Goal: Task Accomplishment & Management: Manage account settings

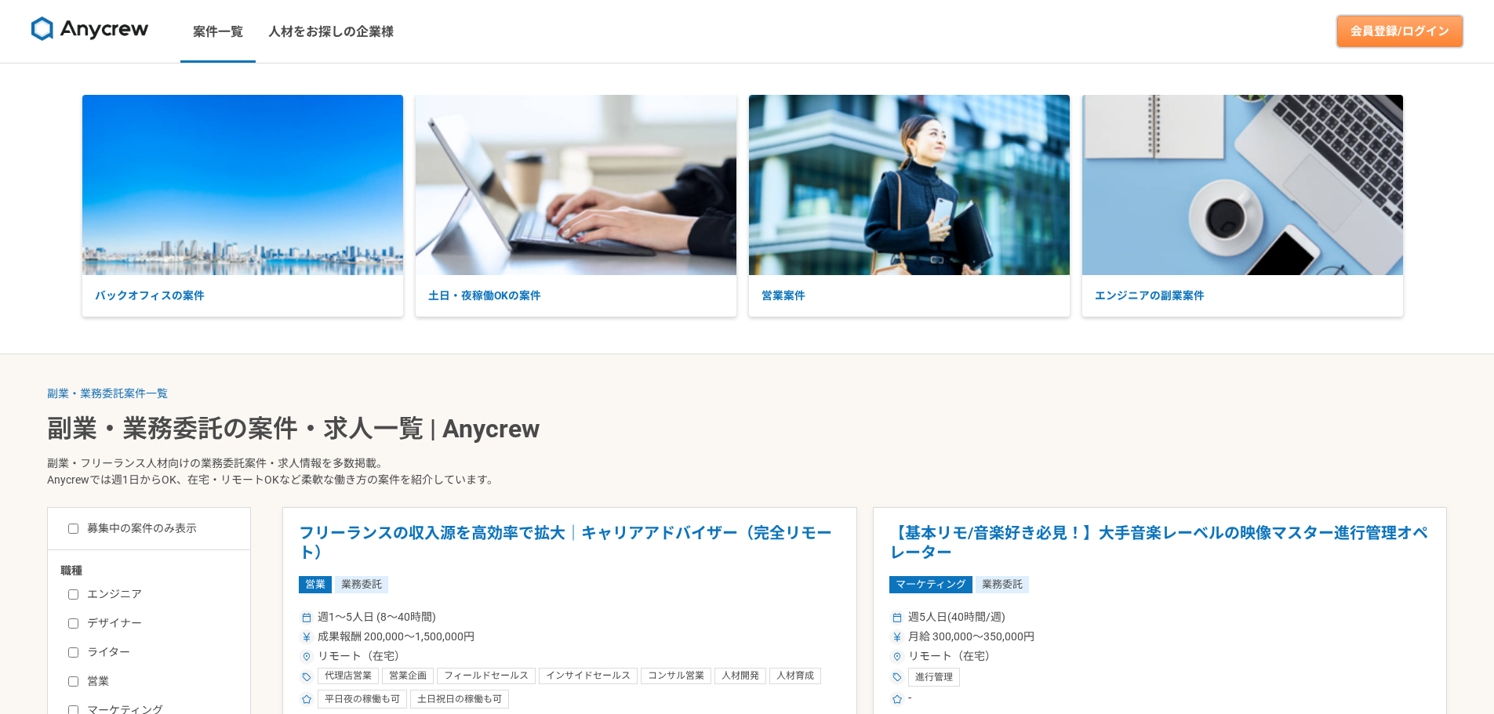
click at [1409, 40] on link "会員登録/ログイン" at bounding box center [1399, 31] width 125 height 31
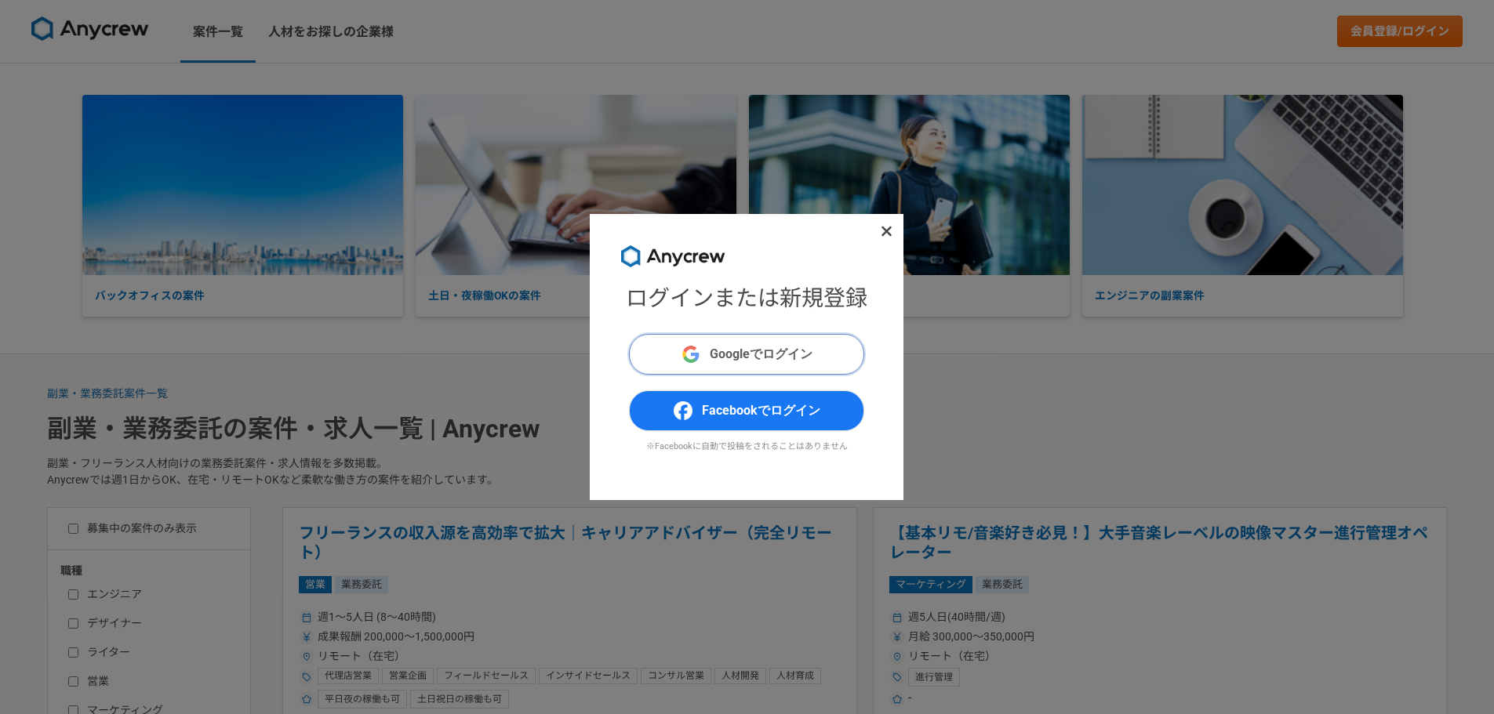
click at [819, 349] on button "Googleでログイン" at bounding box center [746, 354] width 235 height 41
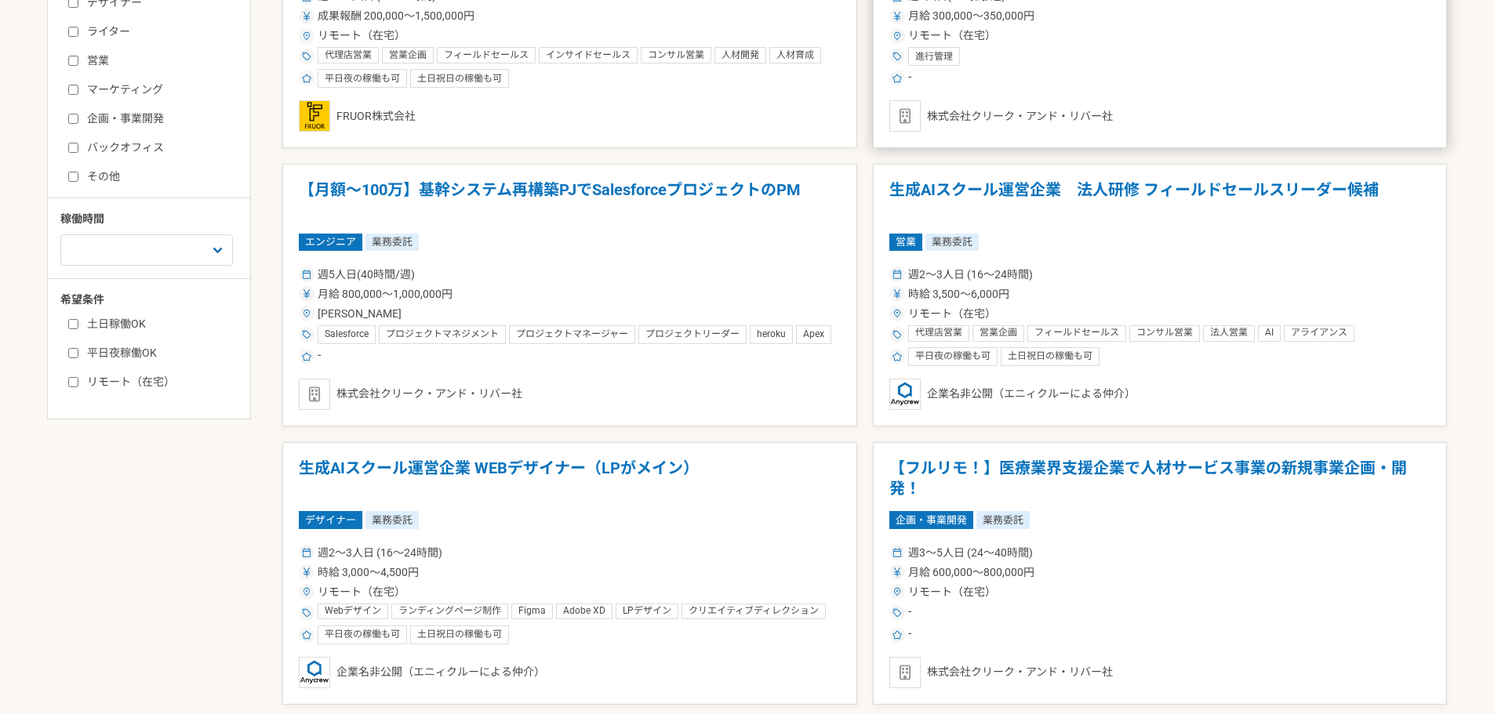
scroll to position [438, 0]
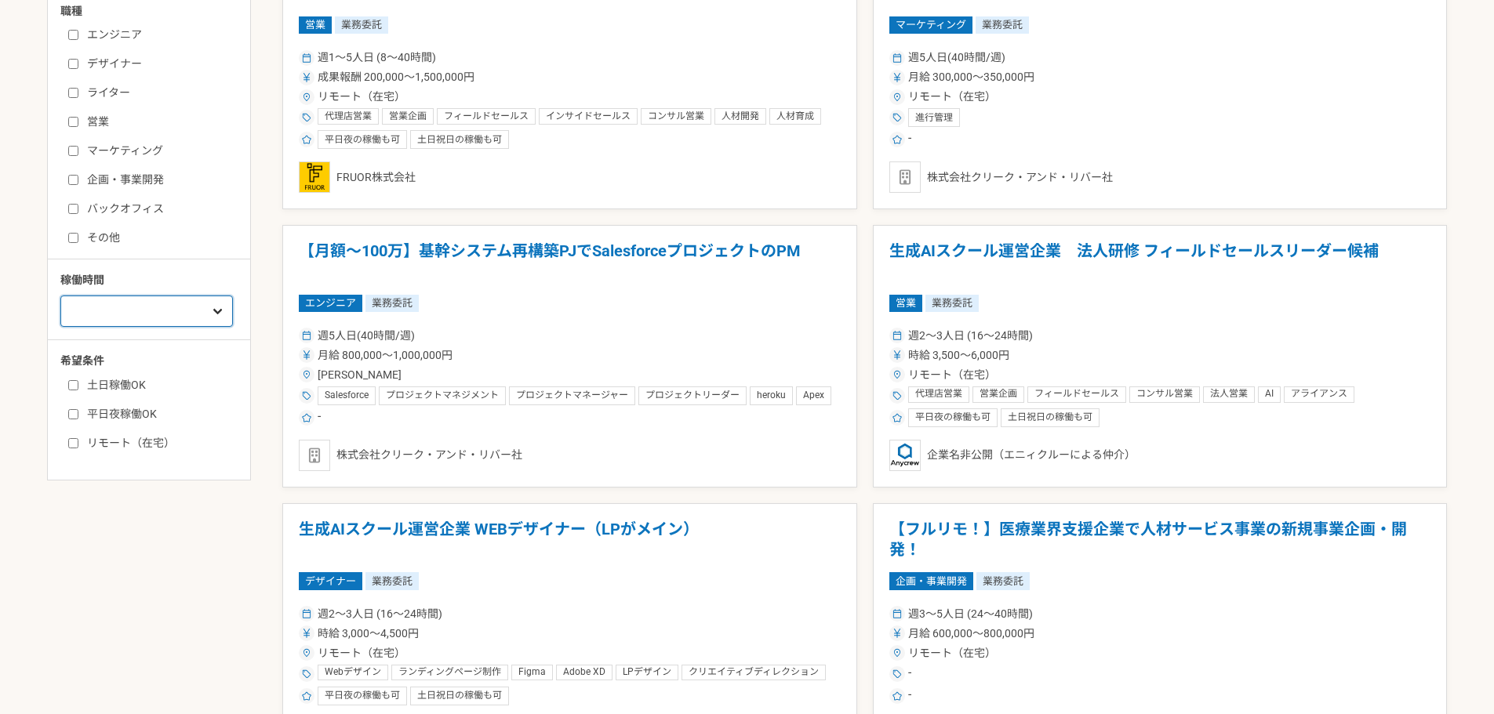
click at [156, 311] on select "週1人日（8時間）以下 週2人日（16時間）以下 週3人日（24時間）以下 週4人日（32時間）以下 週5人日（40時間）以下" at bounding box center [146, 311] width 173 height 31
click at [99, 409] on label "平日夜稼働OK" at bounding box center [158, 414] width 180 height 16
click at [78, 409] on input "平日夜稼働OK" at bounding box center [73, 414] width 10 height 10
checkbox input "true"
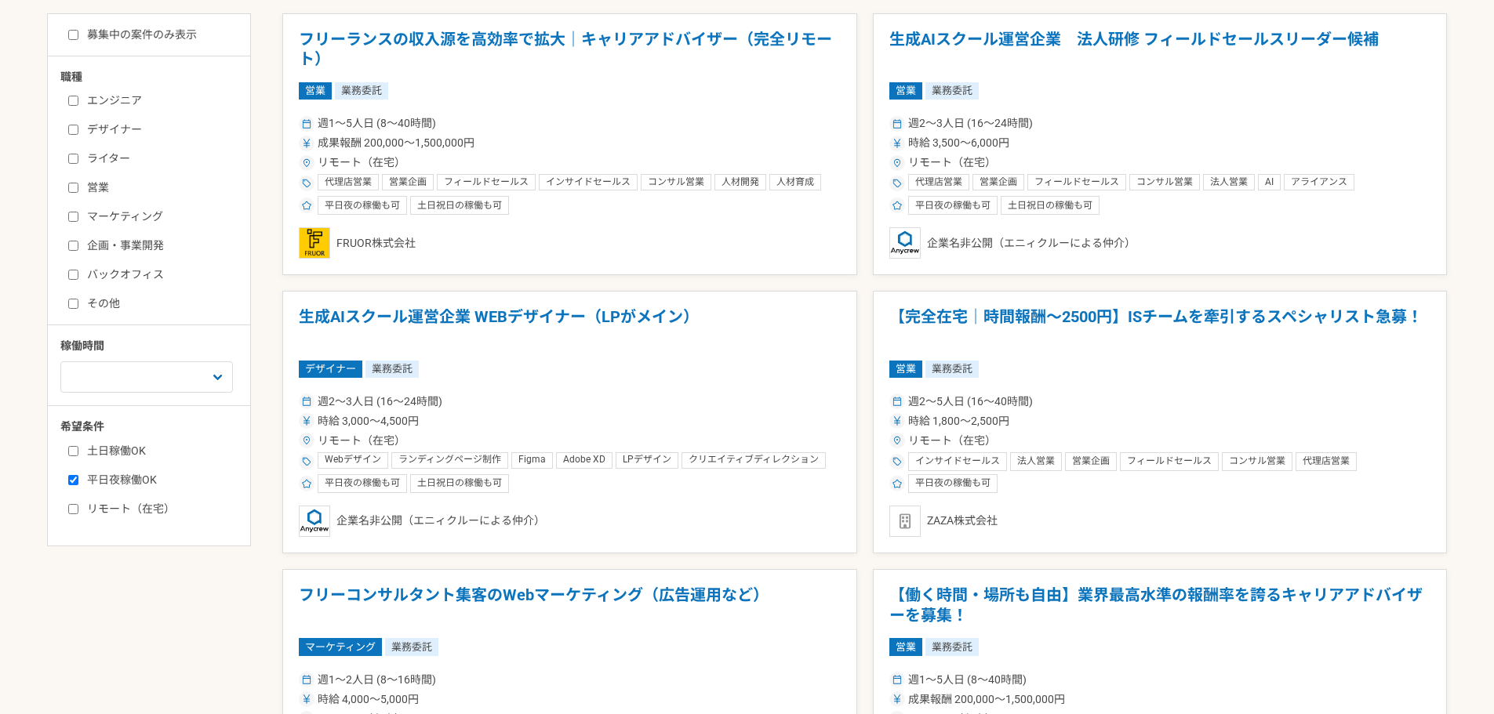
scroll to position [438, 0]
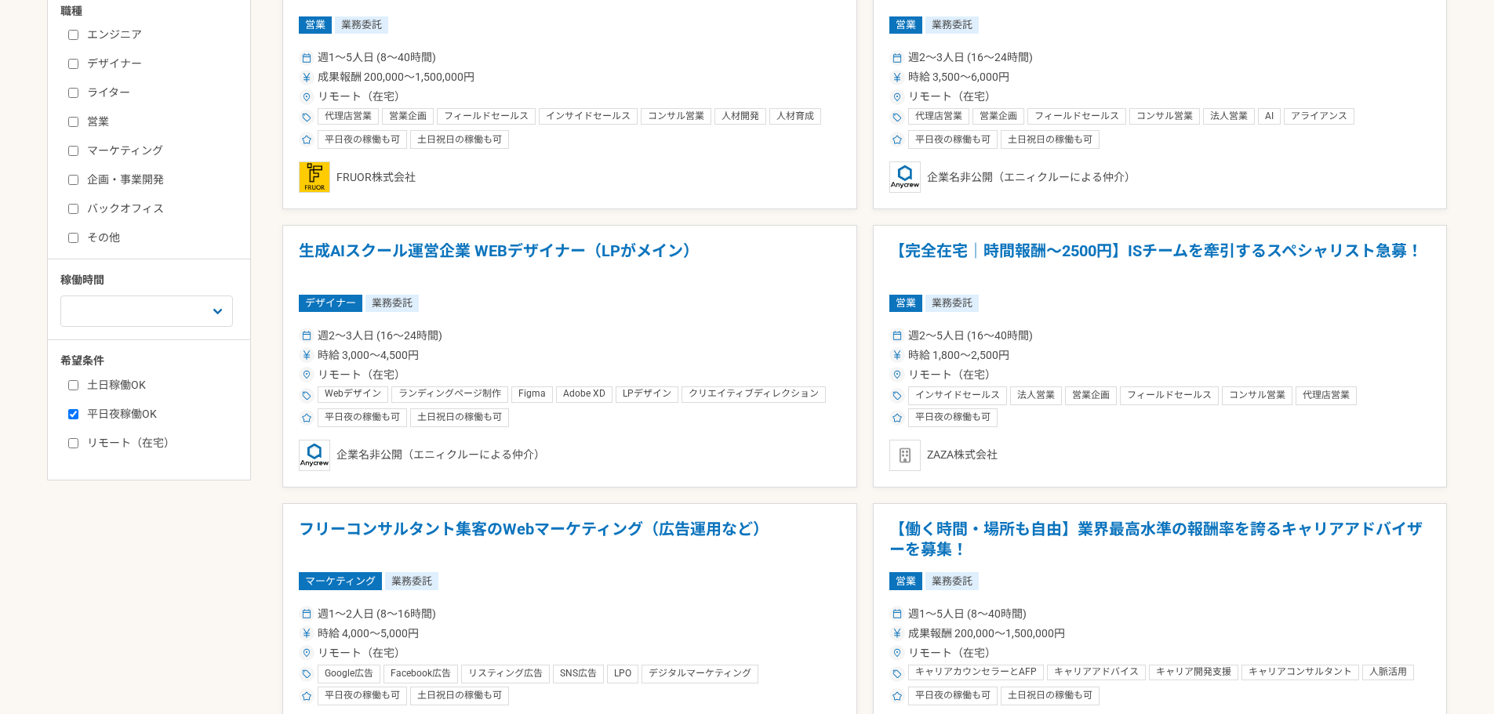
click at [110, 374] on div "土日稼働OK 平日夜稼働OK リモート（在宅）" at bounding box center [154, 411] width 188 height 79
click at [108, 380] on label "土日稼働OK" at bounding box center [158, 385] width 180 height 16
click at [78, 380] on input "土日稼働OK" at bounding box center [73, 385] width 10 height 10
checkbox input "true"
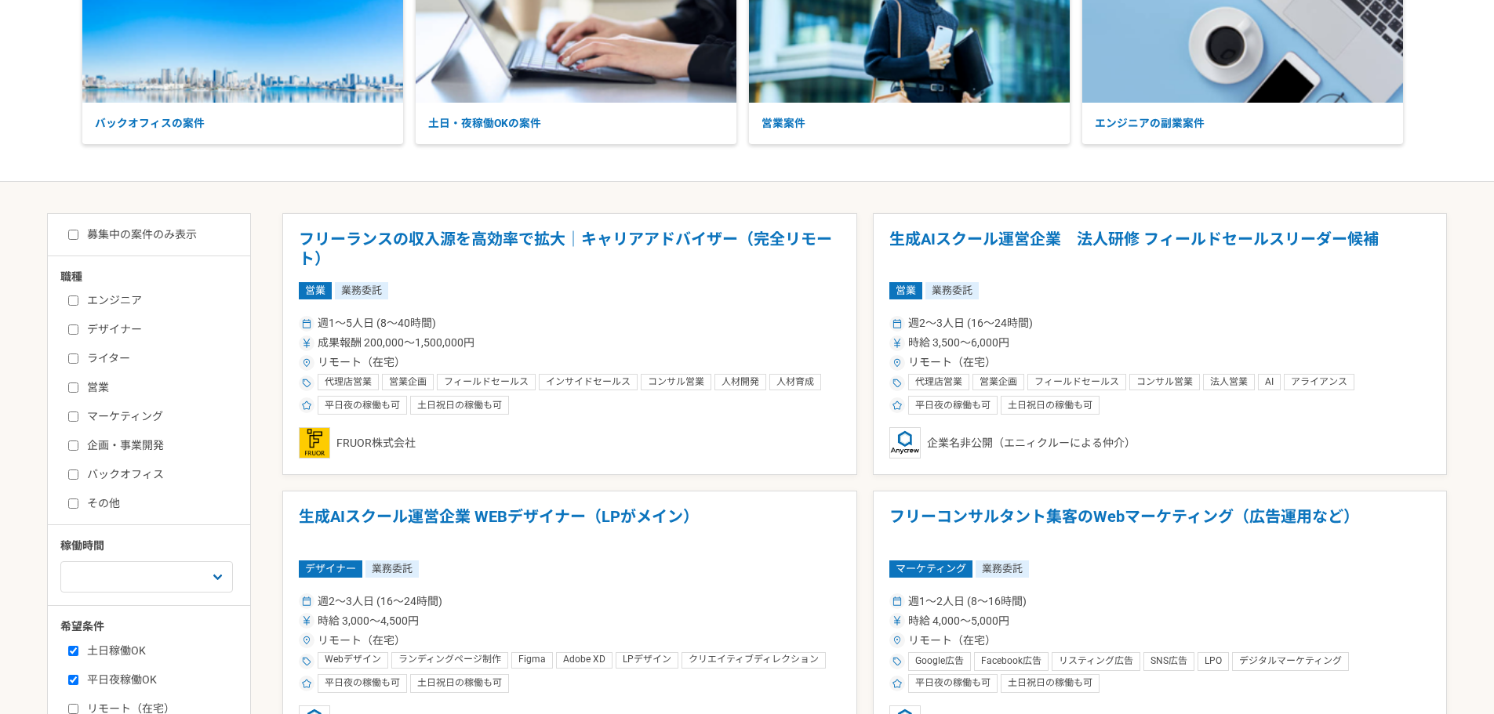
scroll to position [170, 0]
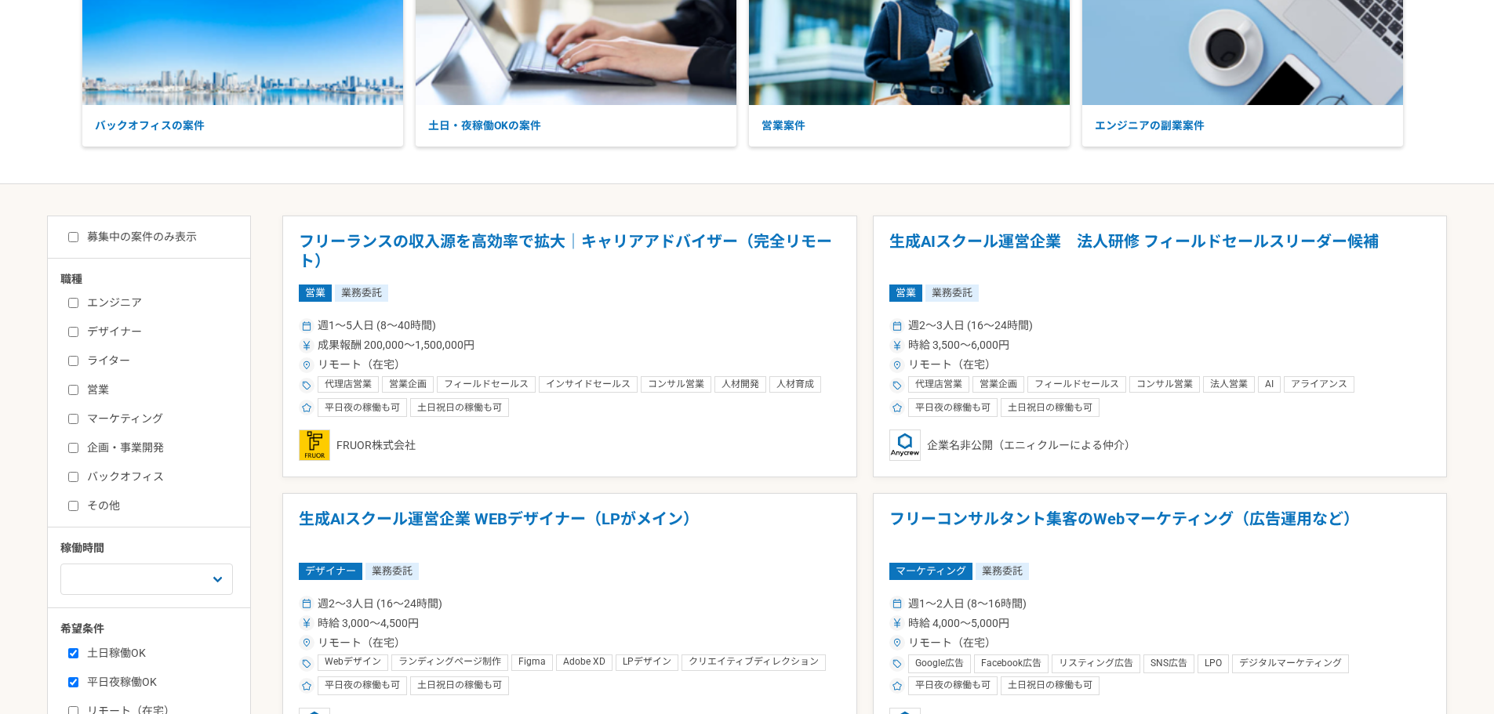
click at [187, 554] on div "稼働時間 週1人日（8時間）以下 週2人日（16時間）以下 週3人日（24時間）以下 週4人日（32時間）以下 週5人日（40時間）以下" at bounding box center [155, 567] width 190 height 55
click at [174, 579] on select "週1人日（8時間）以下 週2人日（16時間）以下 週3人日（24時間）以下 週4人日（32時間）以下 週5人日（40時間）以下" at bounding box center [146, 579] width 173 height 31
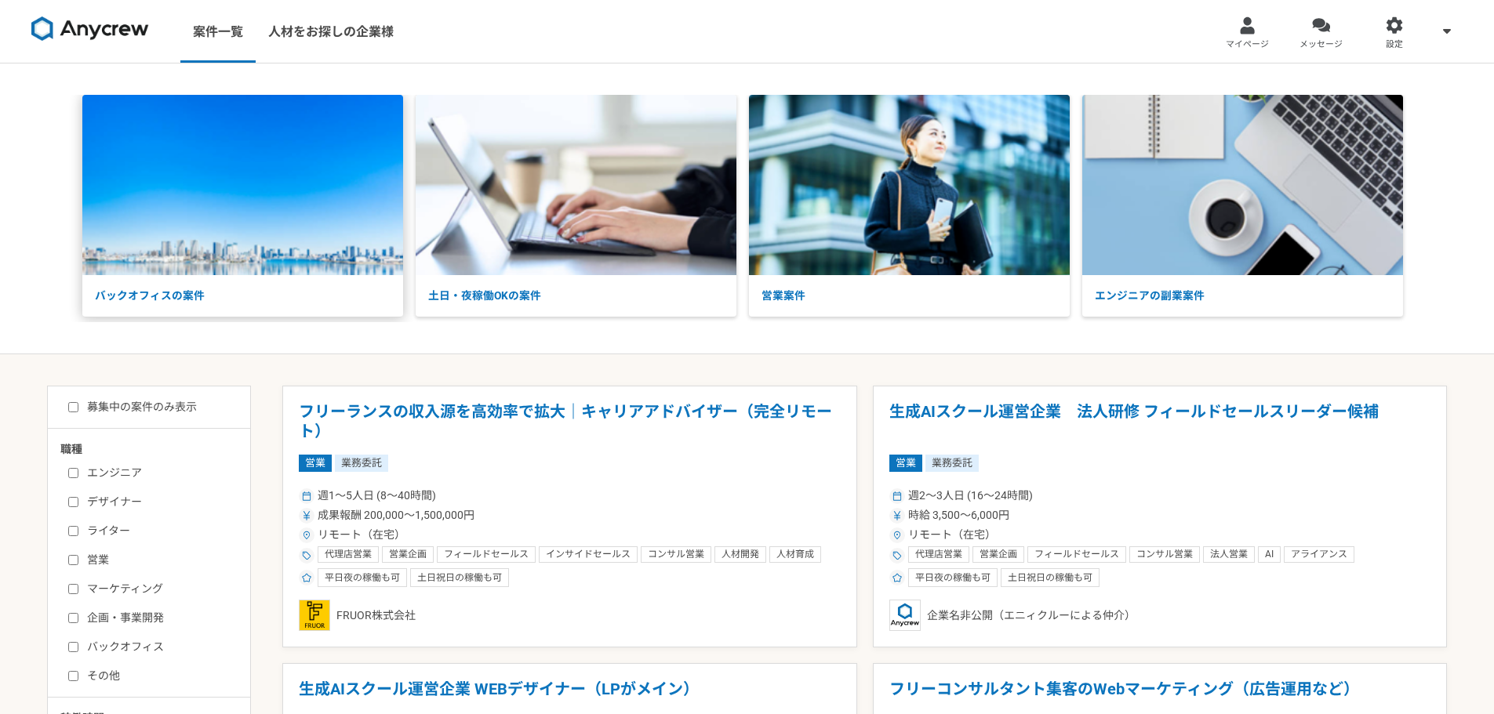
click at [352, 249] on img at bounding box center [242, 185] width 321 height 180
click at [1438, 40] on div "メールアドレス設定 通知の設定 プライバシー設定" at bounding box center [1446, 31] width 31 height 63
click at [1264, 38] on span "マイページ" at bounding box center [1247, 44] width 43 height 13
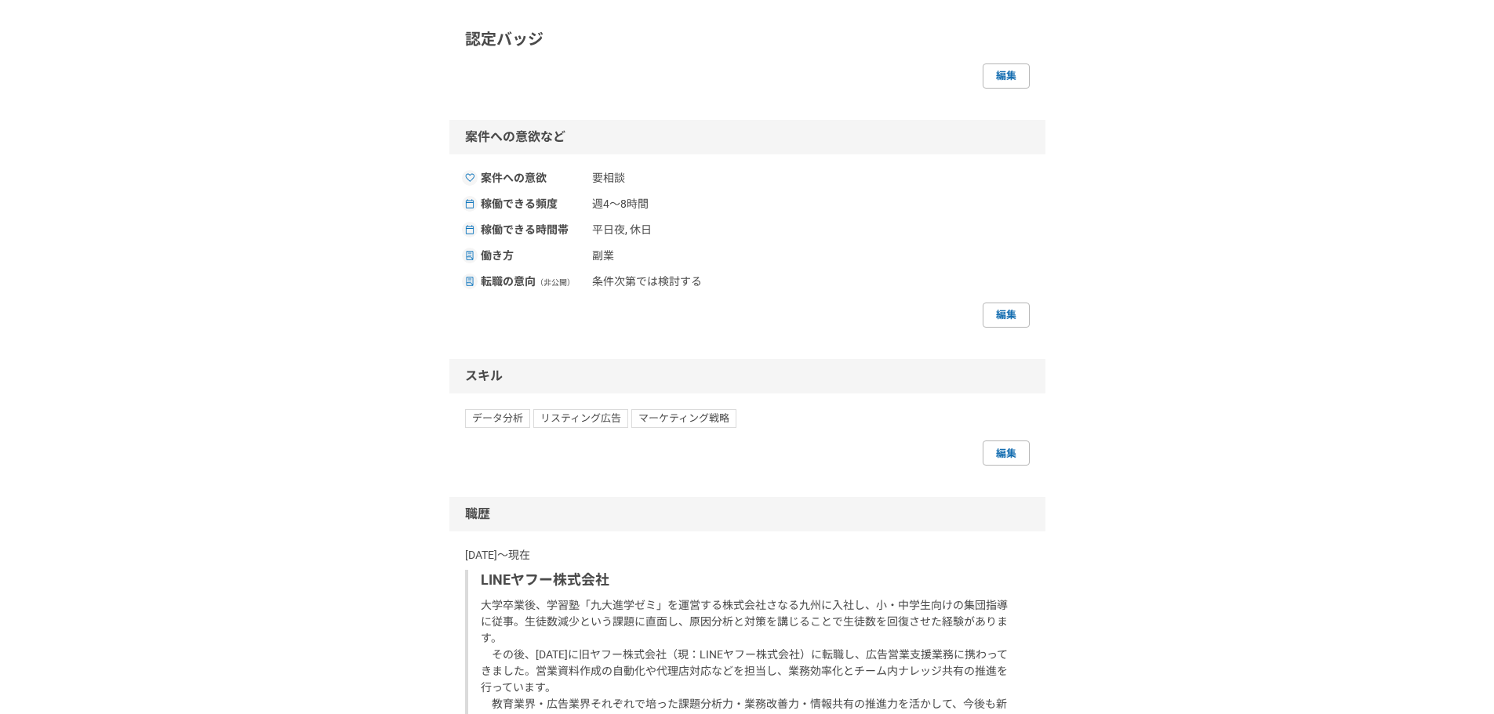
scroll to position [587, 0]
click at [1006, 89] on link "編集" at bounding box center [1006, 76] width 47 height 25
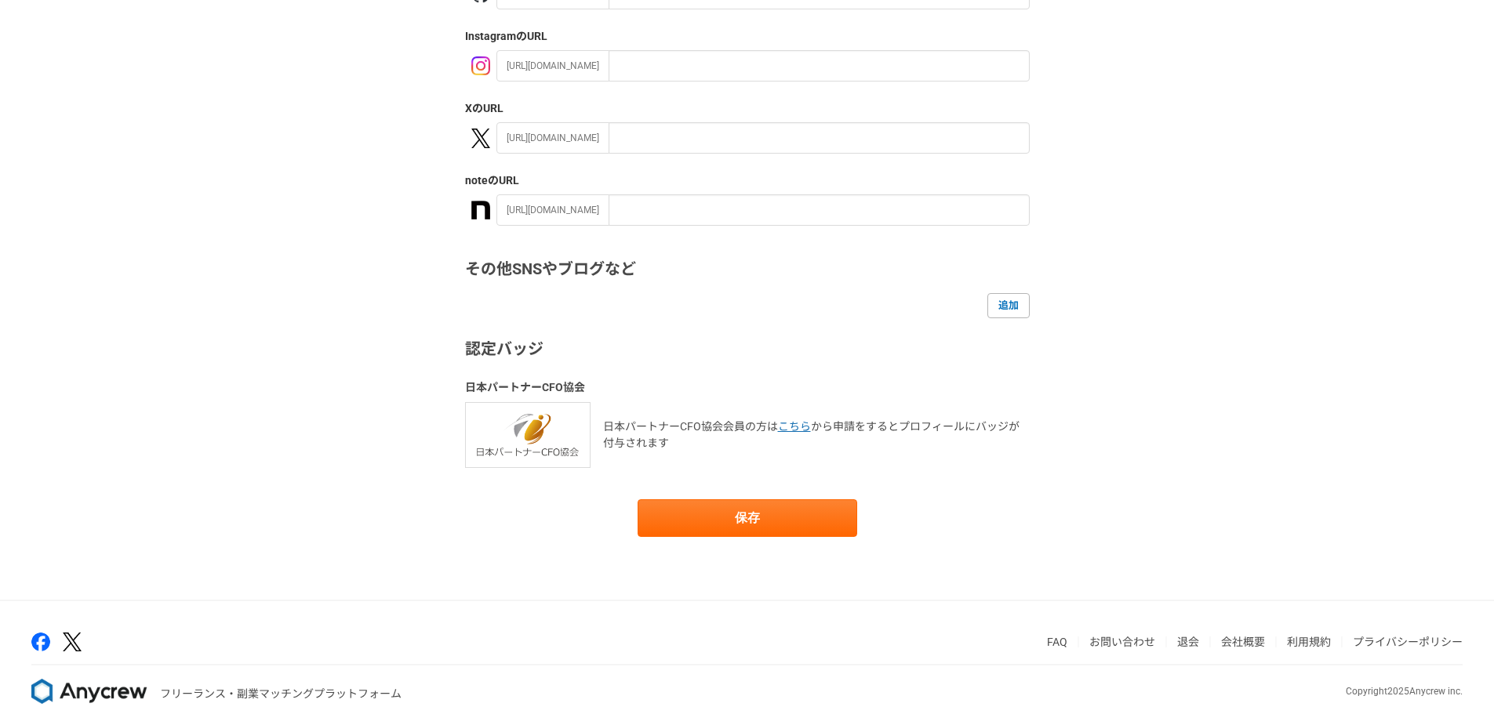
scroll to position [227, 0]
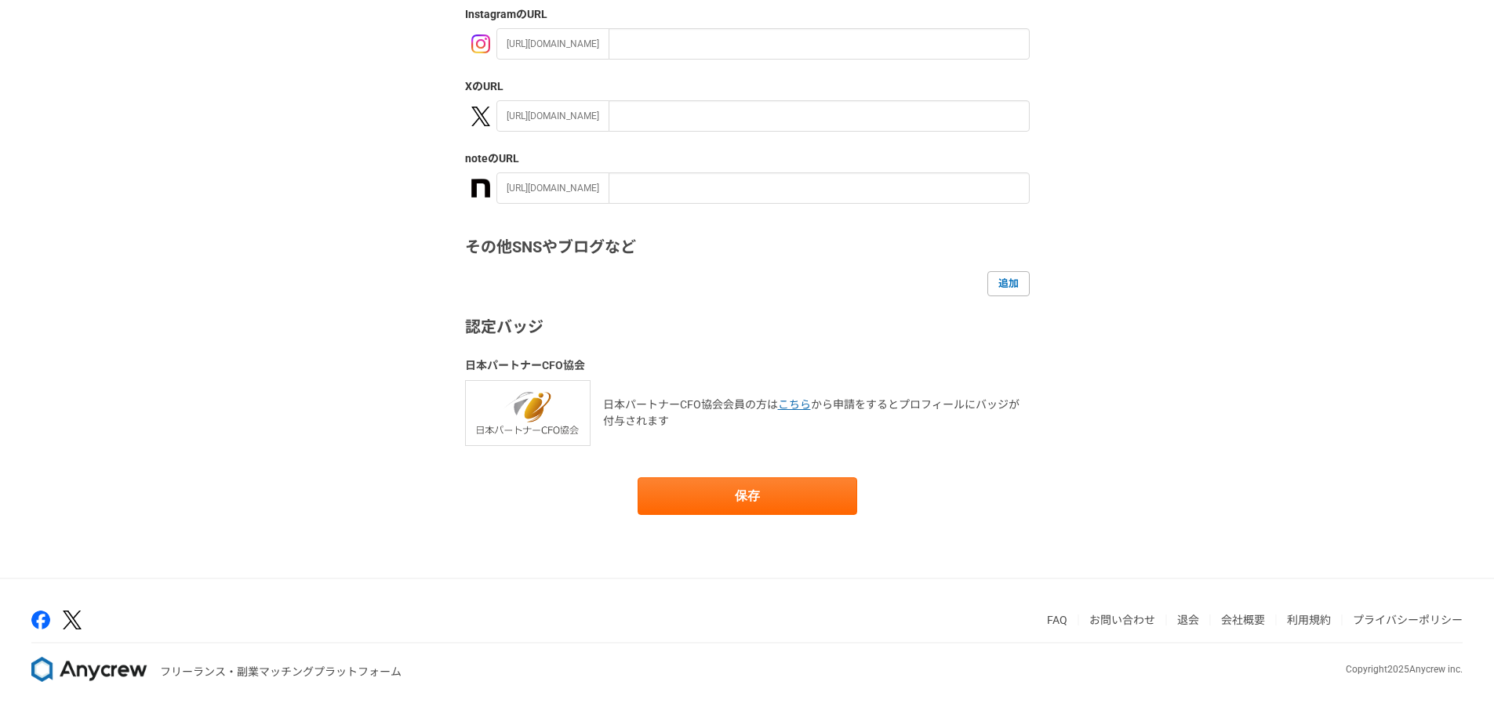
click at [542, 423] on img at bounding box center [527, 412] width 125 height 65
click at [1002, 278] on link "追加" at bounding box center [1008, 283] width 42 height 25
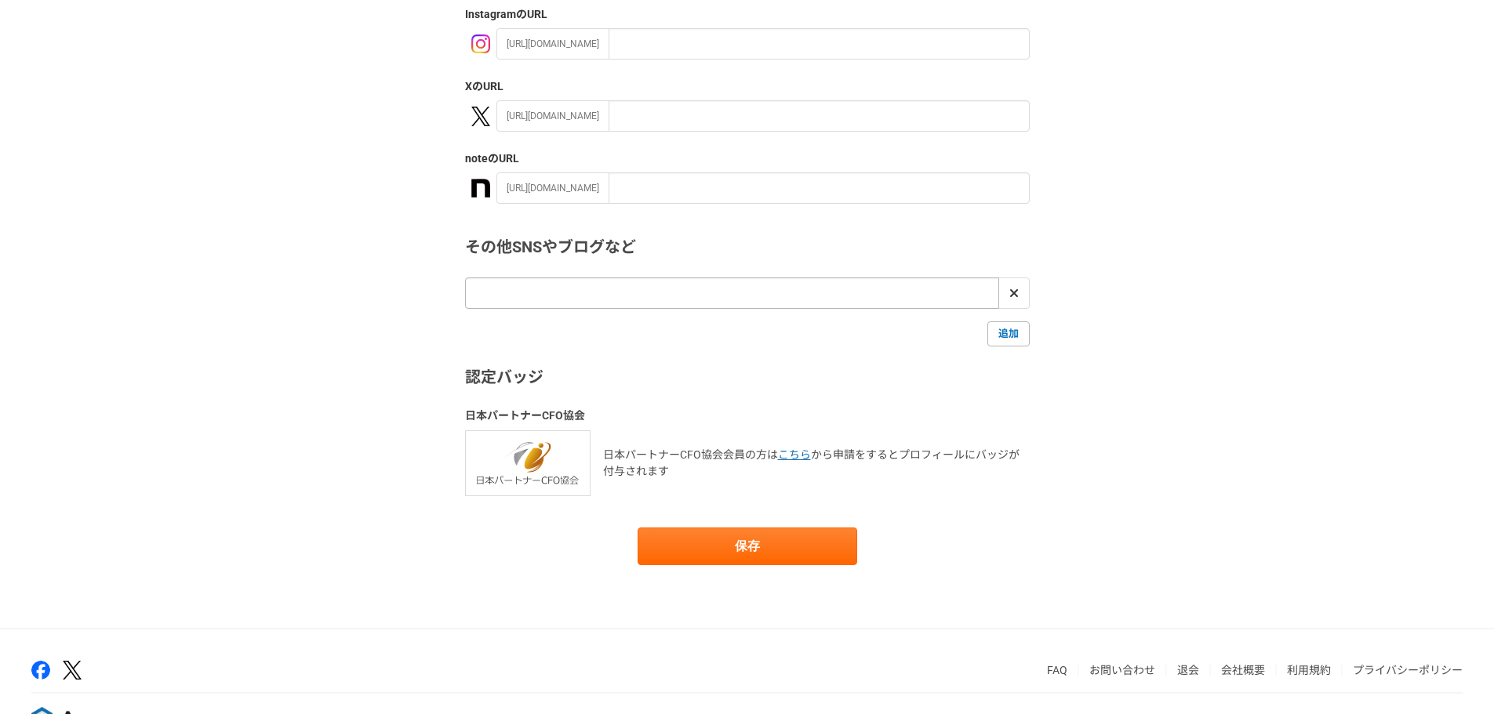
drag, startPoint x: 854, startPoint y: 278, endPoint x: 841, endPoint y: 293, distance: 19.5
click at [841, 293] on input "url" at bounding box center [732, 293] width 534 height 31
click at [1018, 305] on link at bounding box center [1013, 293] width 31 height 31
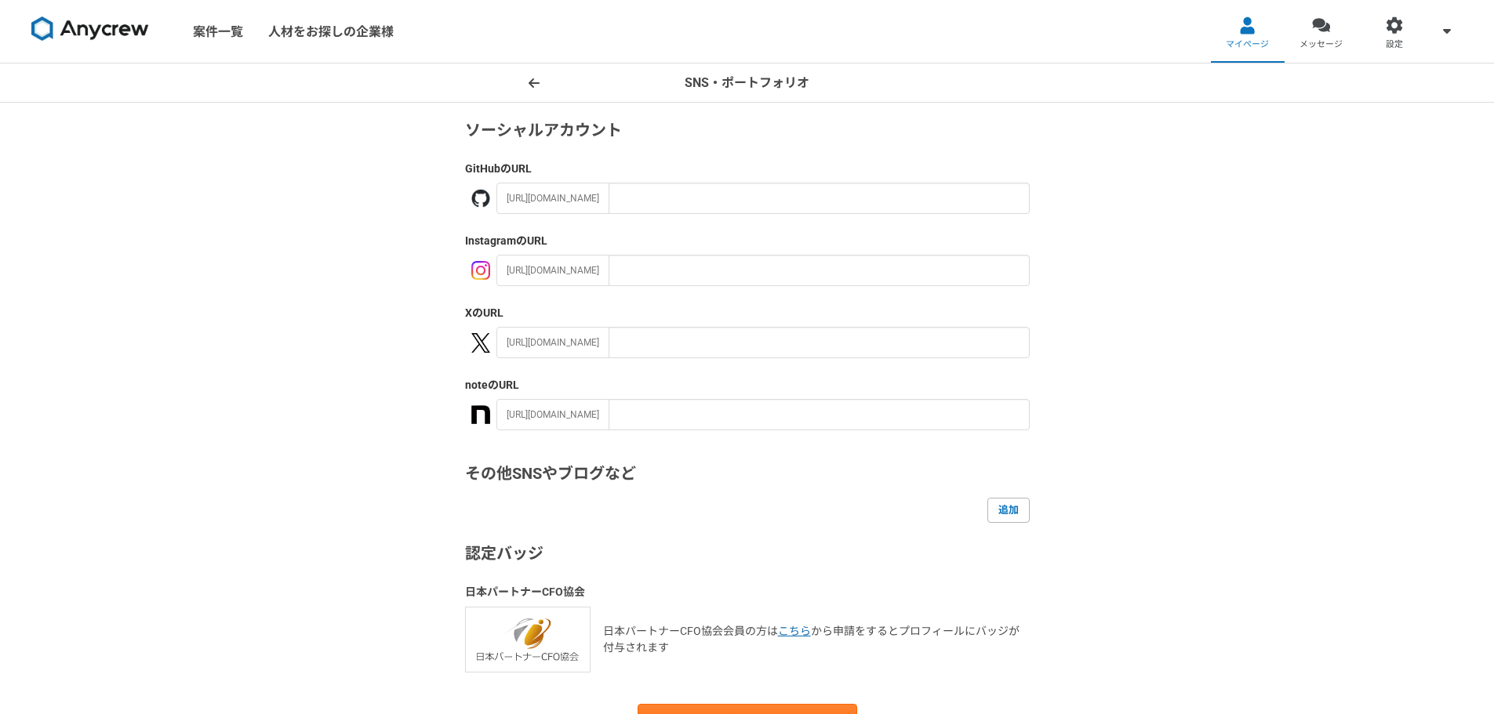
scroll to position [0, 0]
click at [543, 93] on header "SNS・ポートフォリオ" at bounding box center [747, 83] width 1494 height 39
click at [539, 89] on span at bounding box center [534, 83] width 19 height 19
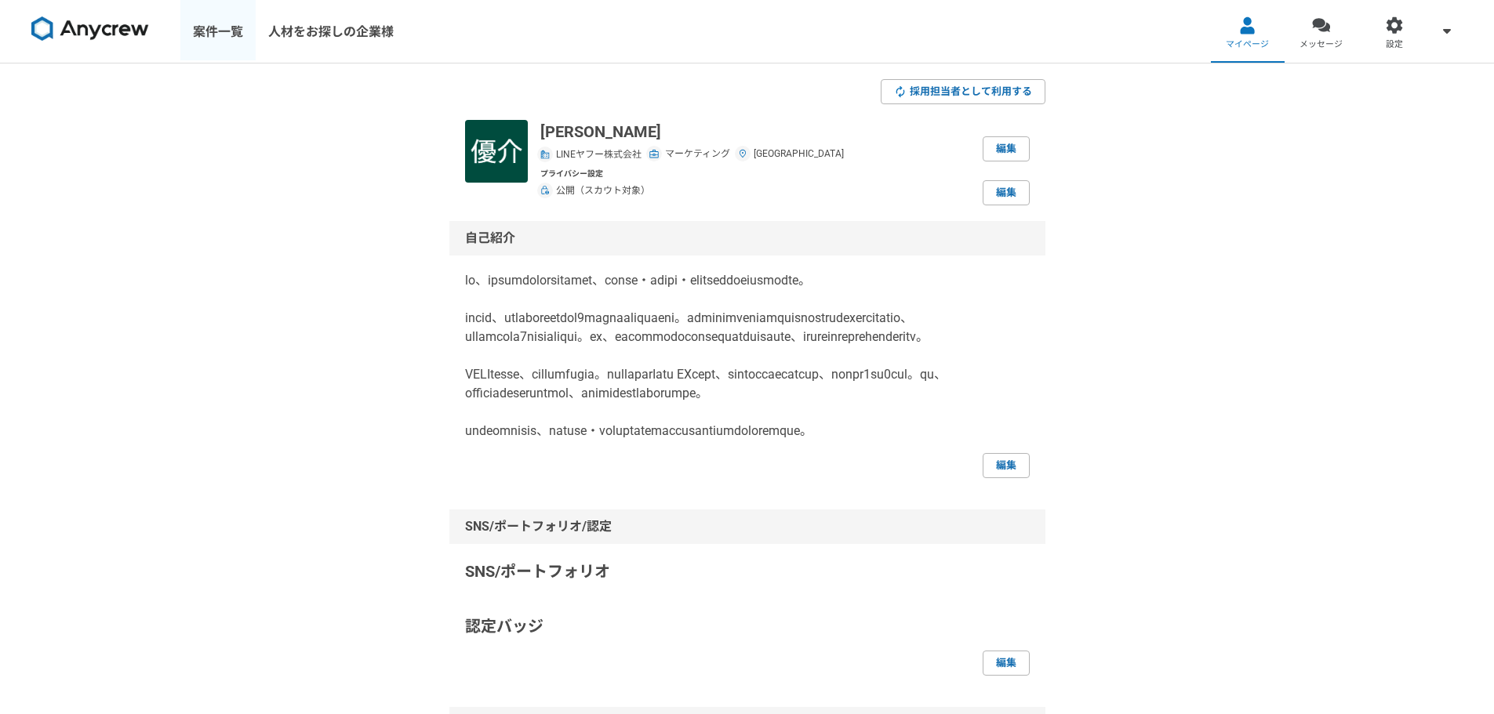
click at [221, 38] on link "案件一覧" at bounding box center [217, 31] width 75 height 63
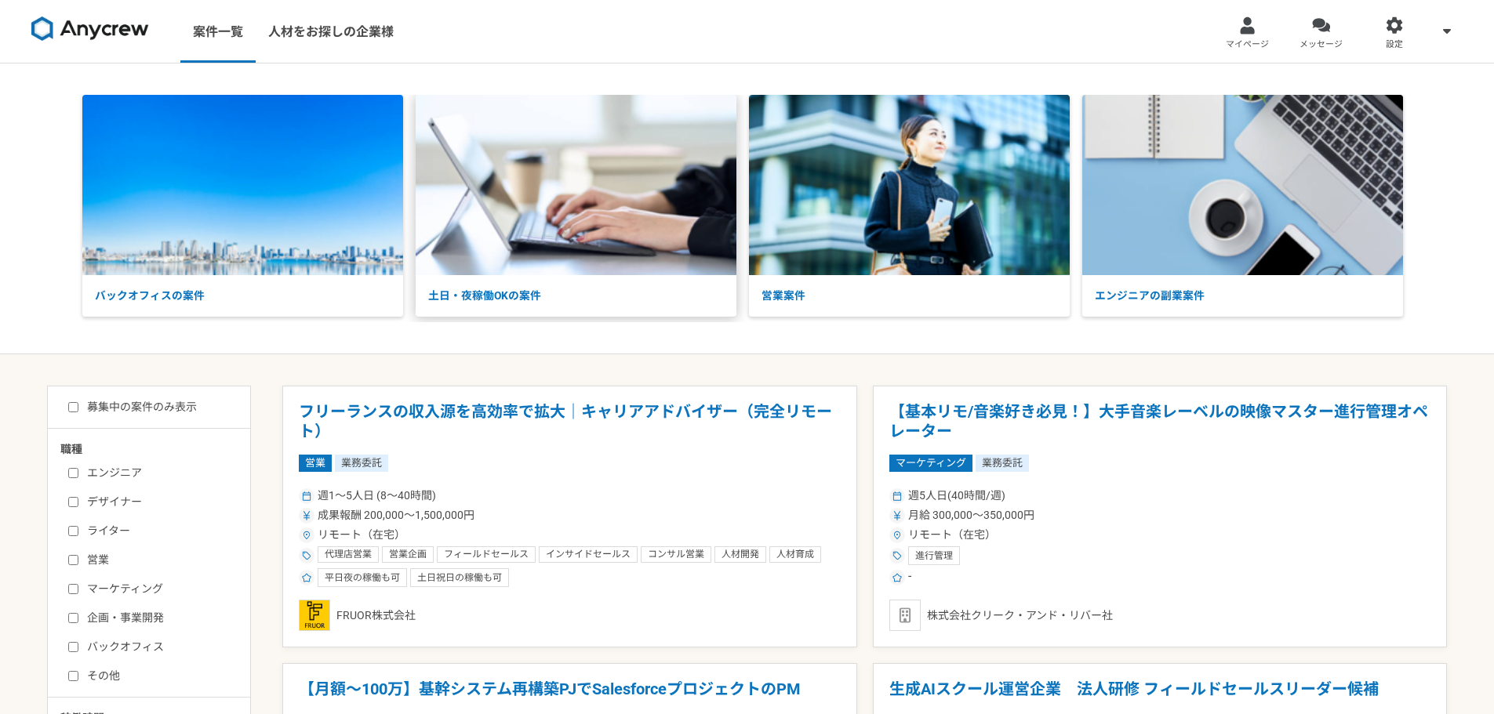
click at [598, 275] on img at bounding box center [576, 185] width 321 height 180
click at [636, 245] on img at bounding box center [576, 185] width 321 height 180
click at [93, 41] on img at bounding box center [90, 28] width 118 height 25
click at [1435, 42] on div "メールアドレス設定 通知の設定 プライバシー設定" at bounding box center [1446, 31] width 31 height 63
click at [629, 84] on div "バックオフィスの案件 土日・夜稼働OKの案件 営業案件 エンジニアの副業案件" at bounding box center [747, 209] width 1494 height 291
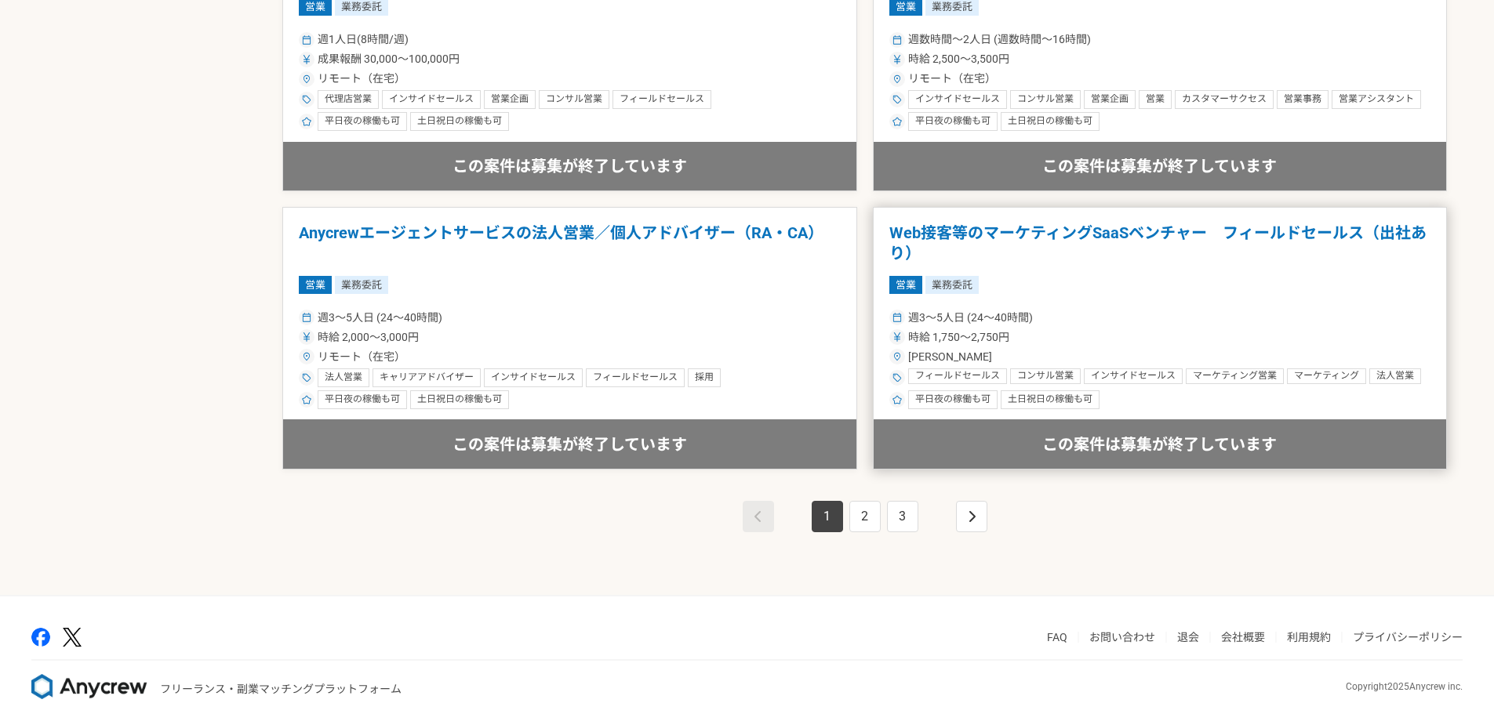
scroll to position [2681, 0]
click at [864, 512] on link "2" at bounding box center [864, 517] width 31 height 31
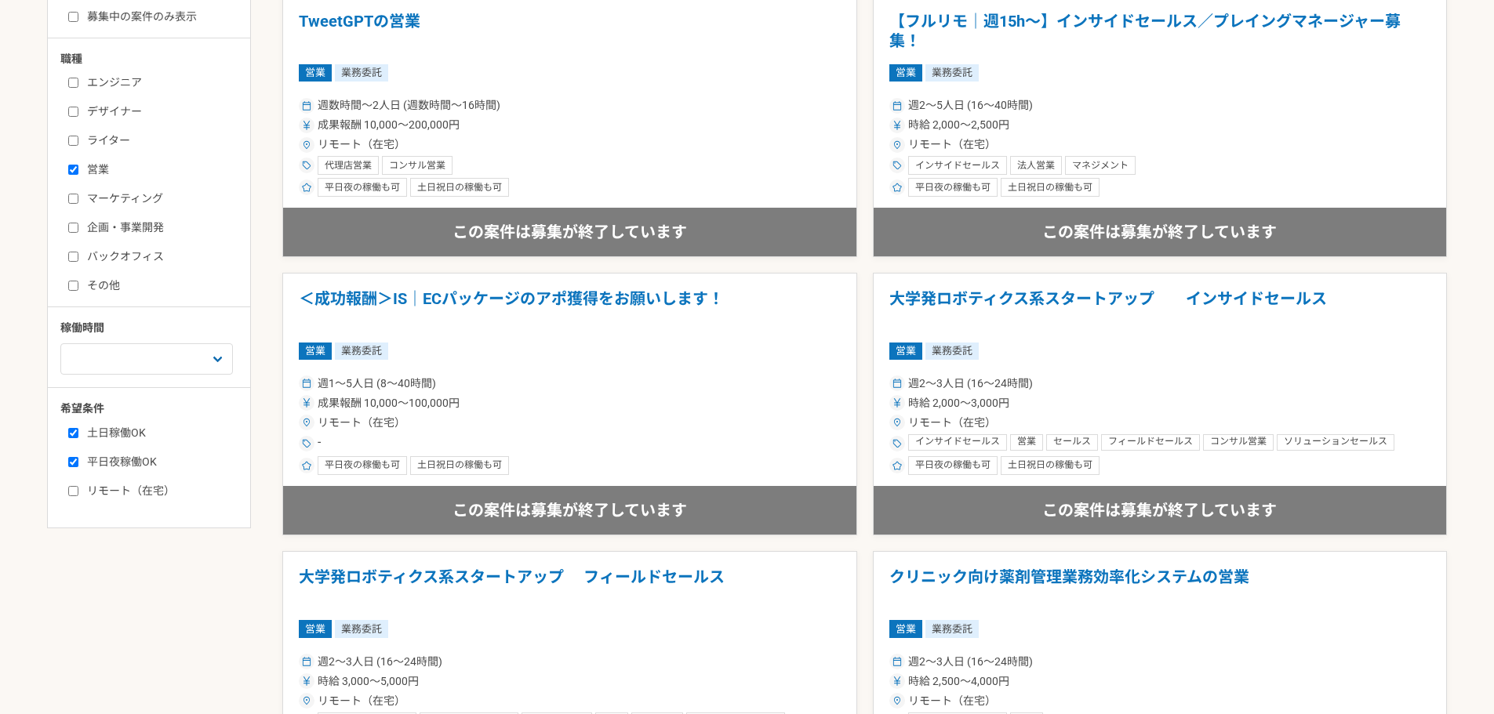
scroll to position [387, 0]
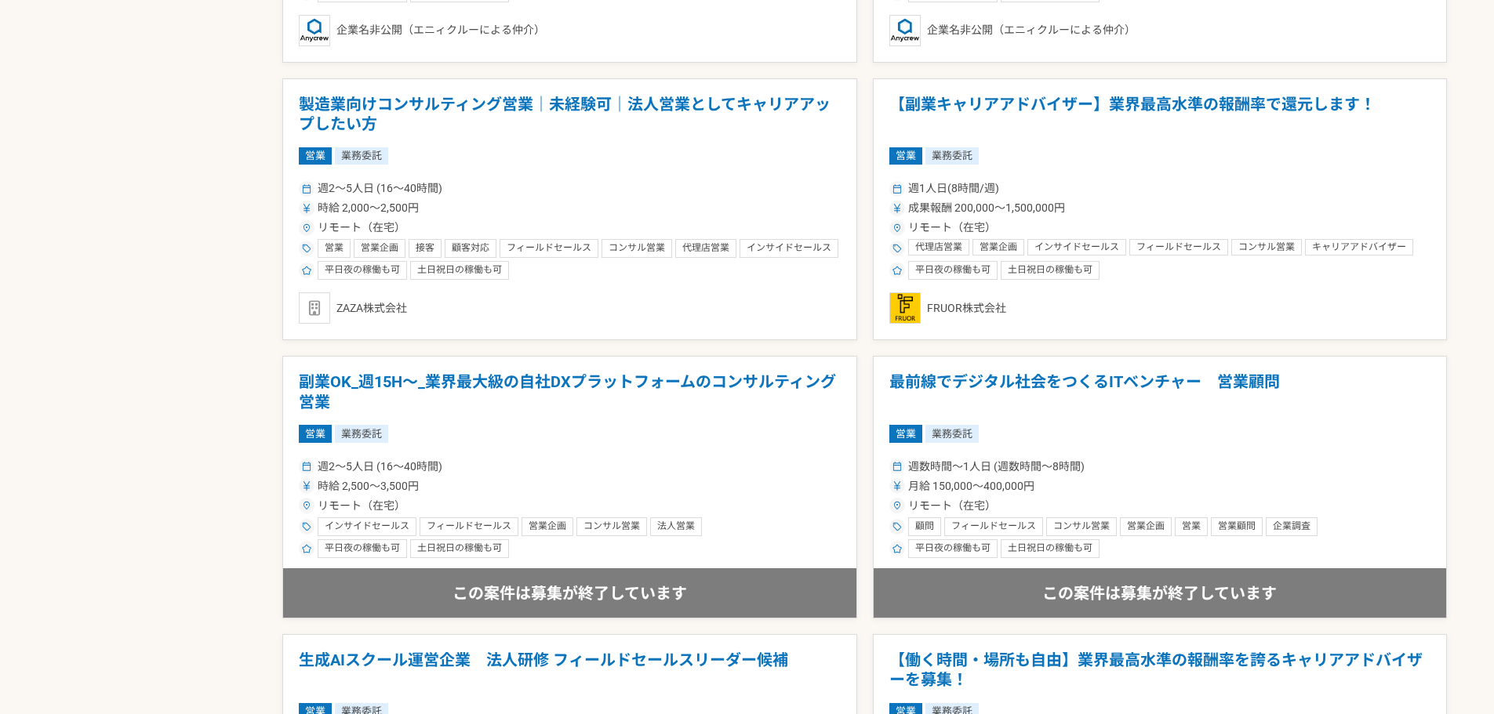
scroll to position [1133, 0]
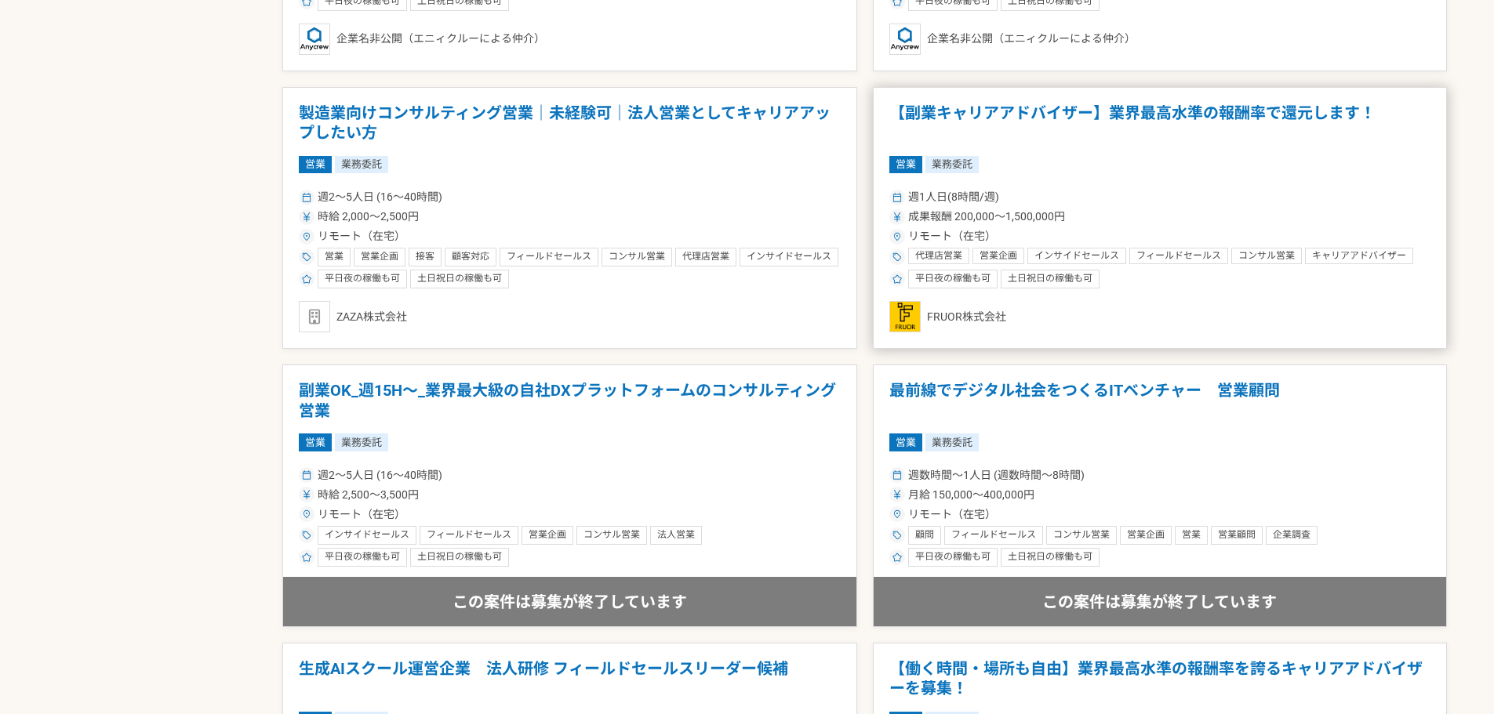
click at [976, 126] on h1 "【副業キャリアアドバイザー】業界最高水準の報酬率で還元します！" at bounding box center [1160, 124] width 542 height 40
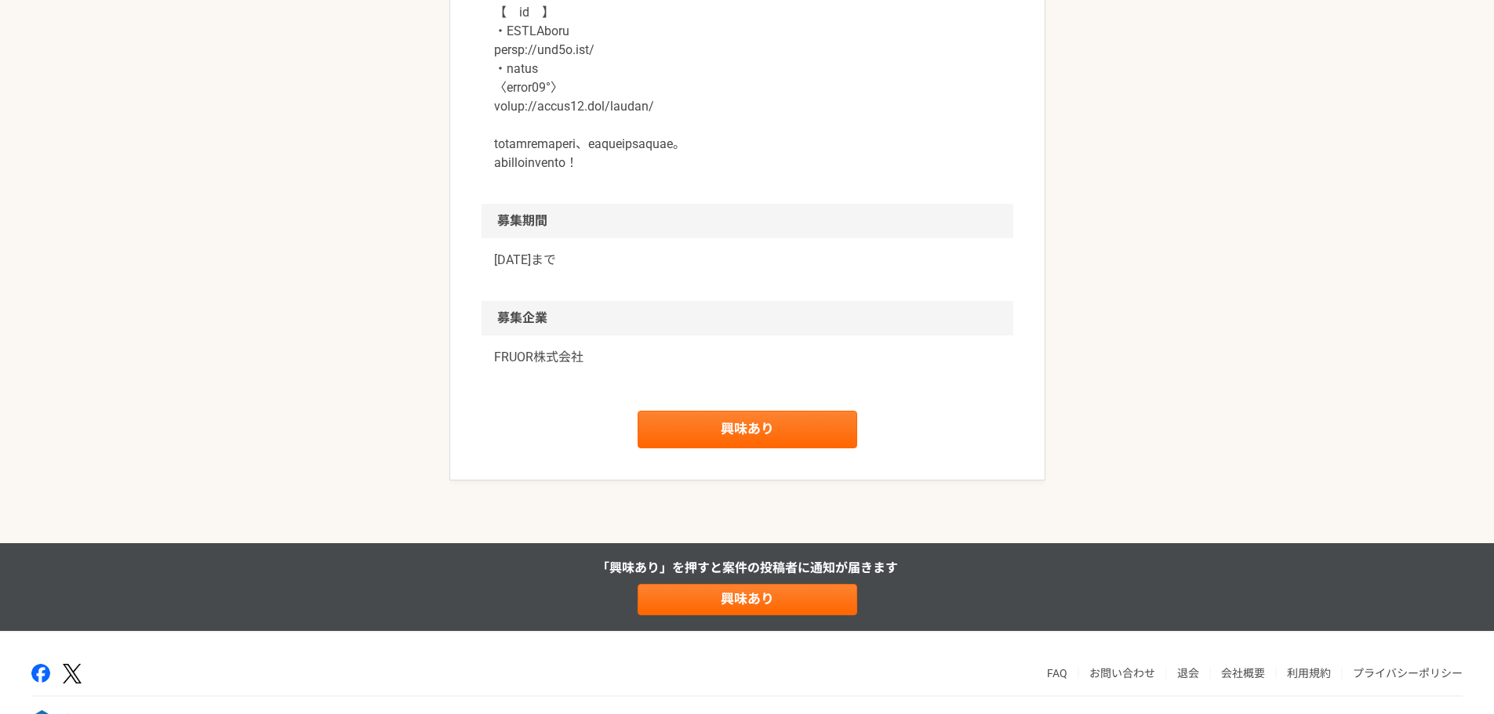
scroll to position [2103, 0]
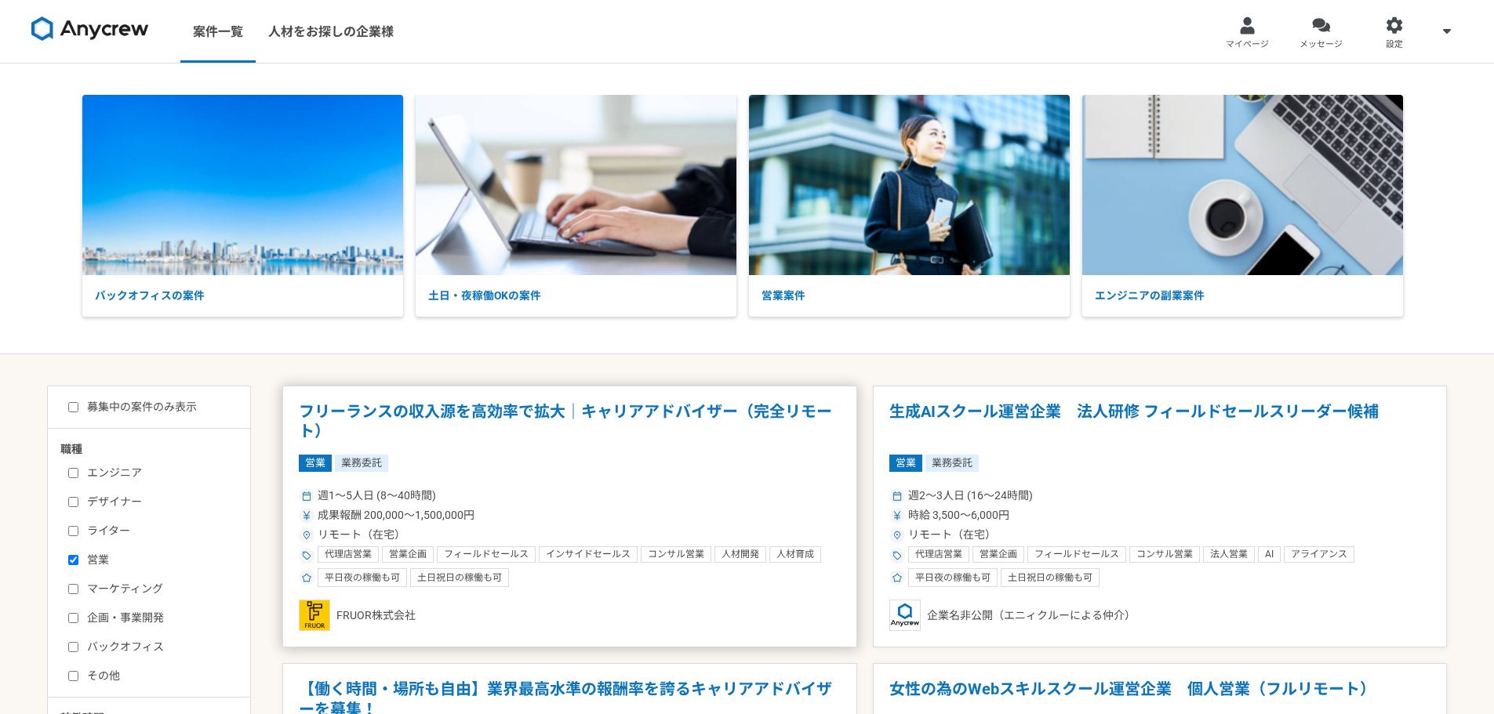
click at [562, 426] on h1 "フリーランスの収入源を高効率で拡大｜キャリアアドバイザー（完全リモート）" at bounding box center [570, 422] width 542 height 40
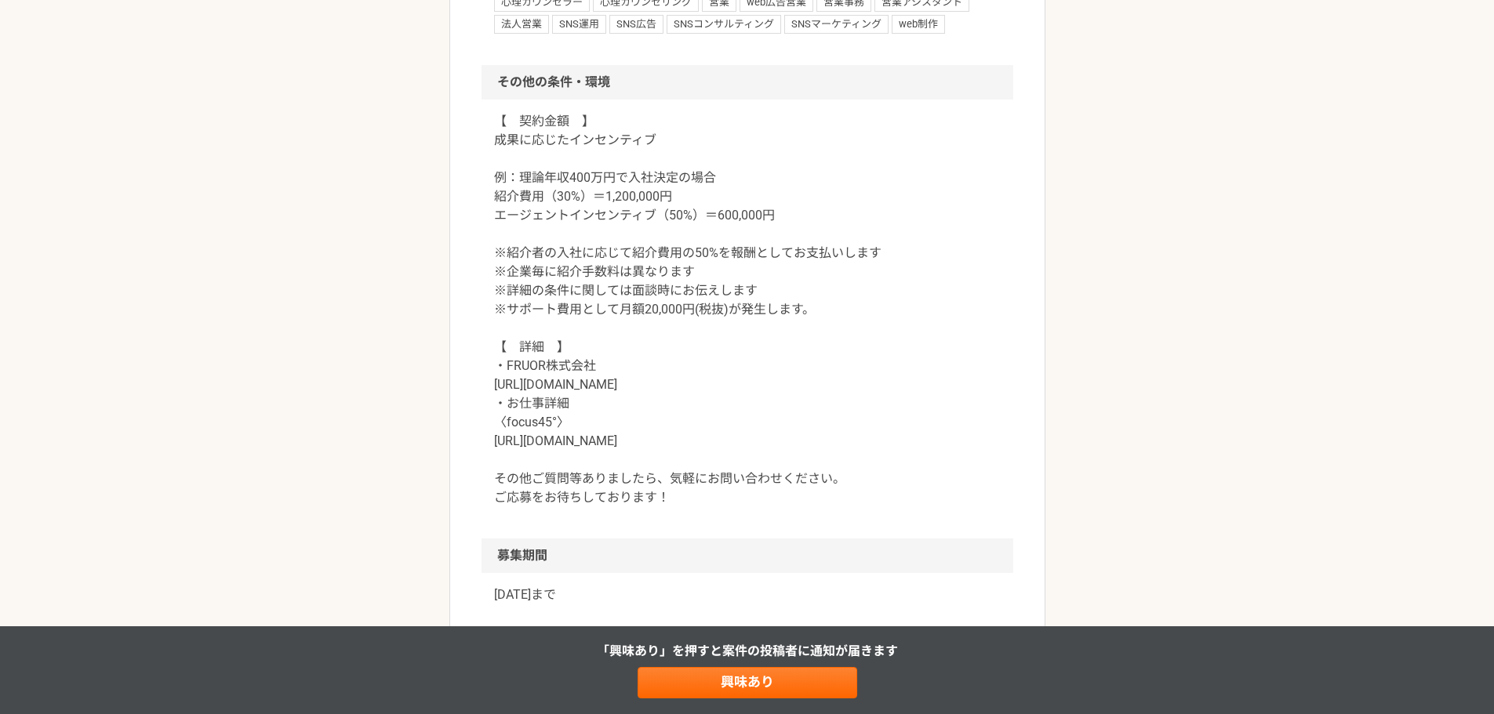
scroll to position [1463, 0]
